Goal: Task Accomplishment & Management: Manage account settings

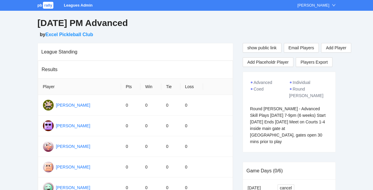
click at [44, 7] on span "rally" at bounding box center [48, 5] width 10 height 7
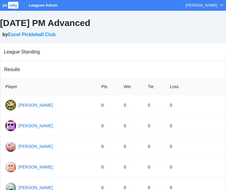
click at [15, 4] on span "rally" at bounding box center [13, 5] width 10 height 7
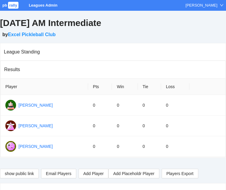
click at [13, 7] on span "rally" at bounding box center [13, 5] width 10 height 7
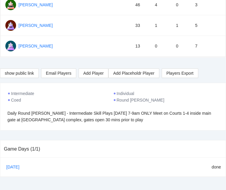
scroll to position [249, 0]
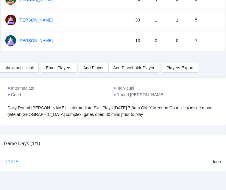
click at [14, 160] on link "Aug 31" at bounding box center [15, 161] width 20 height 9
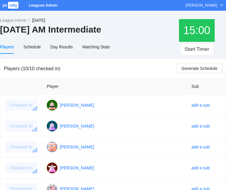
click at [13, 4] on span "rally" at bounding box center [13, 5] width 10 height 7
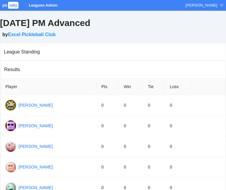
click at [11, 5] on span "rally" at bounding box center [13, 5] width 10 height 7
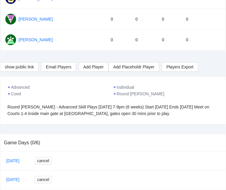
scroll to position [375, 0]
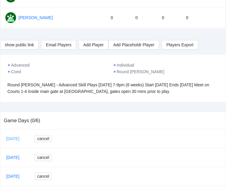
click at [9, 137] on link "[DATE]" at bounding box center [15, 138] width 20 height 9
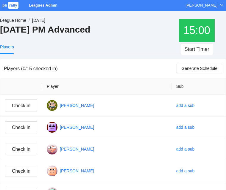
click at [15, 21] on link "League Home" at bounding box center [13, 20] width 26 height 5
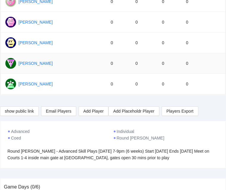
scroll to position [325, 0]
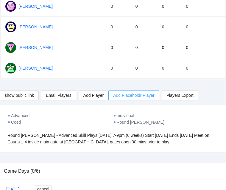
click at [120, 95] on span "Add Placeholdr Player" at bounding box center [133, 95] width 41 height 7
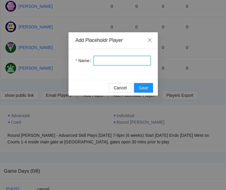
click at [128, 58] on input "Name" at bounding box center [122, 61] width 57 height 10
type input "********"
click at [146, 88] on span "Save" at bounding box center [144, 87] width 10 height 7
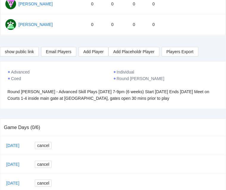
scroll to position [467, 0]
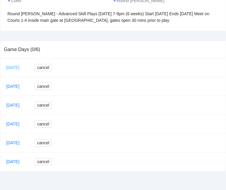
click at [18, 66] on link "Sep 02" at bounding box center [15, 67] width 20 height 9
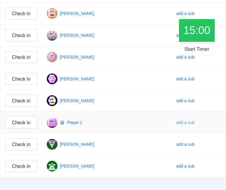
click at [185, 121] on link "add a sub" at bounding box center [185, 122] width 18 height 5
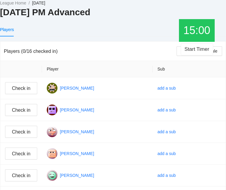
scroll to position [0, 0]
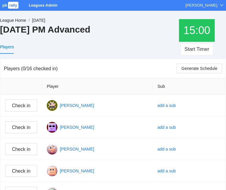
click at [22, 21] on link "League Home" at bounding box center [13, 20] width 26 height 5
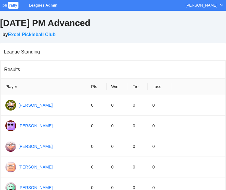
click at [15, 6] on span "rally" at bounding box center [13, 5] width 10 height 7
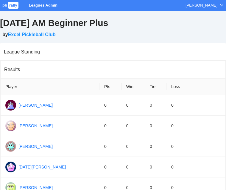
click at [15, 8] on span "rally" at bounding box center [13, 5] width 10 height 7
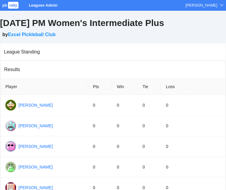
click at [12, 9] on div "pb rally Leagues Admin Kimberly Nickerson" at bounding box center [113, 5] width 226 height 11
click at [12, 7] on span "rally" at bounding box center [13, 5] width 10 height 7
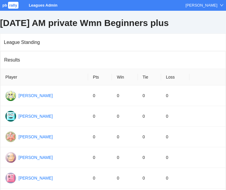
click at [15, 6] on span "rally" at bounding box center [13, 5] width 10 height 7
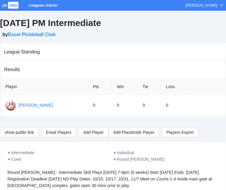
click at [12, 3] on span "rally" at bounding box center [13, 5] width 10 height 7
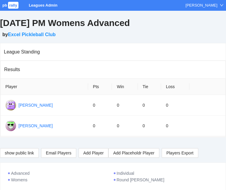
click at [14, 5] on span "rally" at bounding box center [13, 5] width 10 height 7
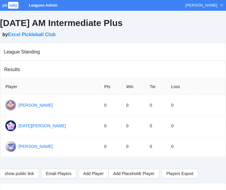
click at [13, 8] on span "rally" at bounding box center [13, 5] width 10 height 7
